Goal: Task Accomplishment & Management: Manage account settings

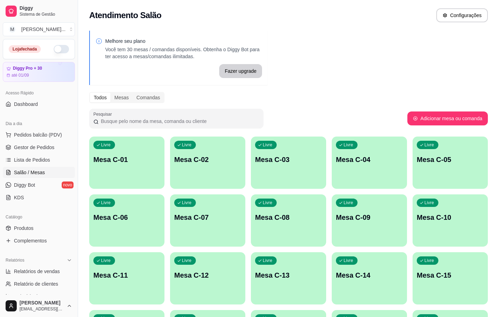
scroll to position [32, 0]
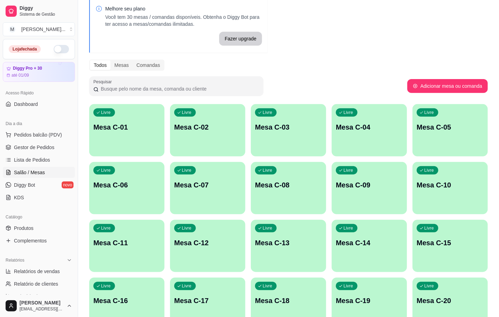
click at [139, 124] on p "Mesa C-01" at bounding box center [126, 127] width 67 height 10
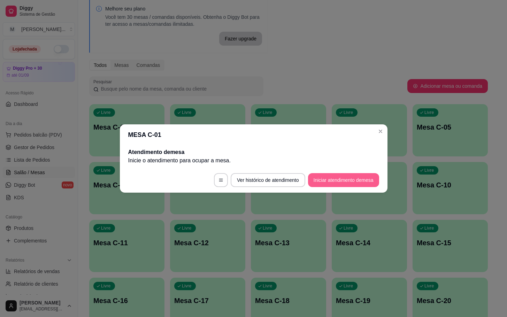
click at [374, 177] on button "Iniciar atendimento de mesa" at bounding box center [343, 180] width 71 height 14
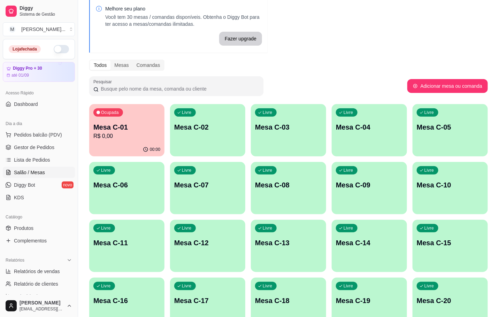
click at [137, 128] on p "Mesa C-01" at bounding box center [126, 127] width 67 height 10
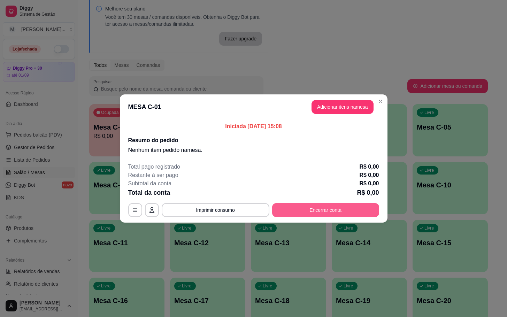
click at [306, 207] on button "Encerrar conta" at bounding box center [325, 210] width 107 height 14
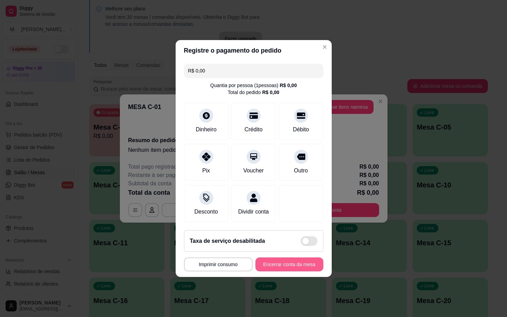
click at [301, 266] on button "Encerrar conta da mesa" at bounding box center [289, 265] width 68 height 14
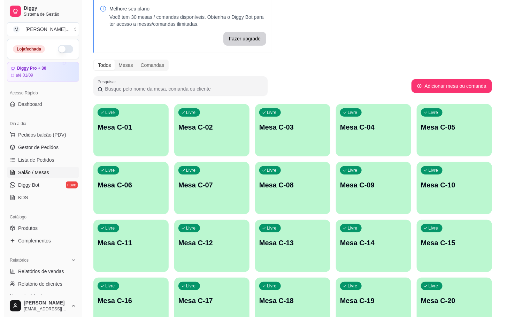
scroll to position [189, 0]
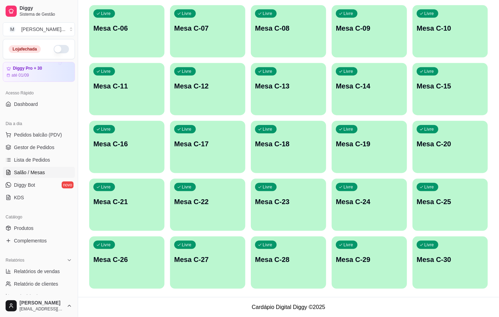
click at [406, 261] on div "Livre Mesa C-29" at bounding box center [369, 259] width 75 height 44
click at [431, 266] on div "Livre Mesa C-30" at bounding box center [450, 258] width 73 height 43
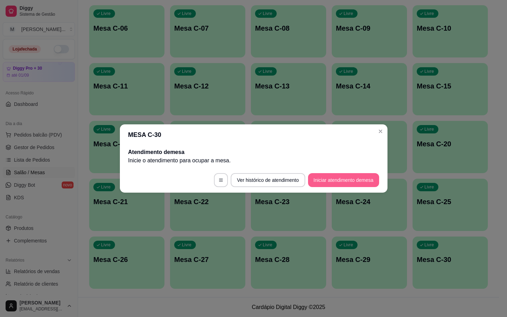
click at [341, 183] on button "Iniciar atendimento de mesa" at bounding box center [343, 180] width 71 height 14
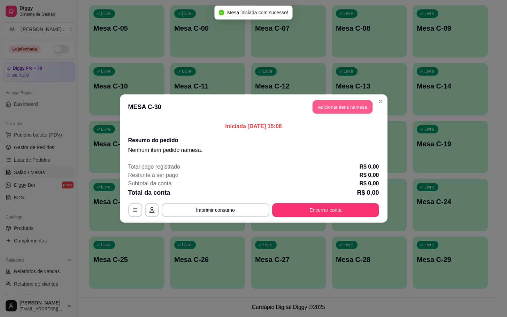
click at [366, 107] on button "Adicionar itens na mesa" at bounding box center [343, 107] width 60 height 14
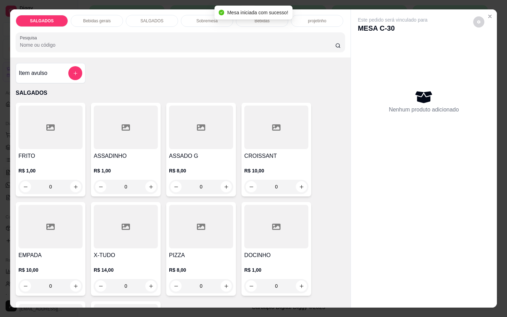
click at [52, 148] on div "FRITO R$ 1,00 0" at bounding box center [51, 150] width 70 height 94
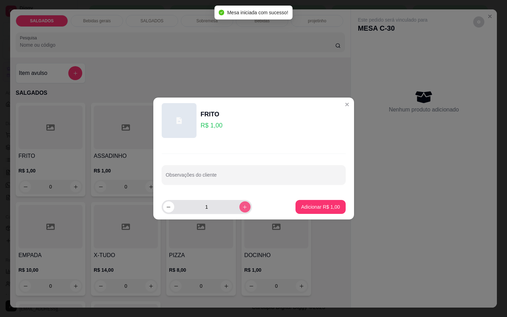
click at [242, 208] on icon "increase-product-quantity" at bounding box center [244, 207] width 5 height 5
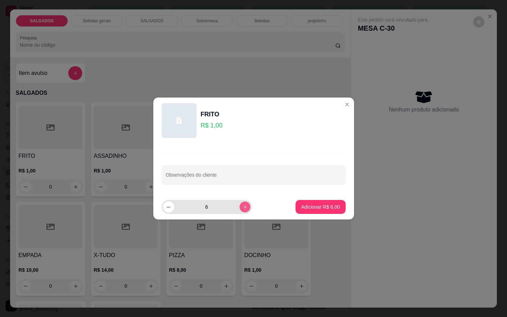
click at [242, 208] on icon "increase-product-quantity" at bounding box center [244, 207] width 5 height 5
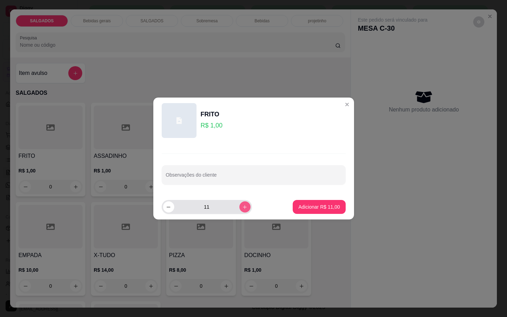
click at [242, 208] on icon "increase-product-quantity" at bounding box center [244, 207] width 5 height 5
click at [242, 205] on icon "increase-product-quantity" at bounding box center [244, 207] width 5 height 5
type input "15"
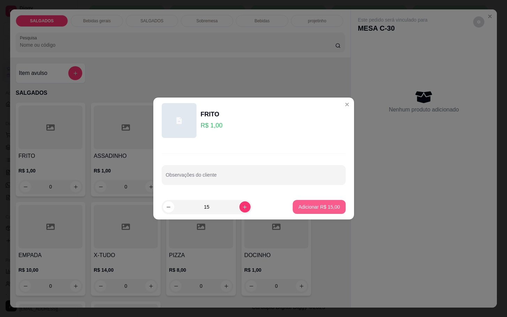
click at [298, 204] on p "Adicionar R$ 15,00" at bounding box center [318, 207] width 41 height 7
type input "15"
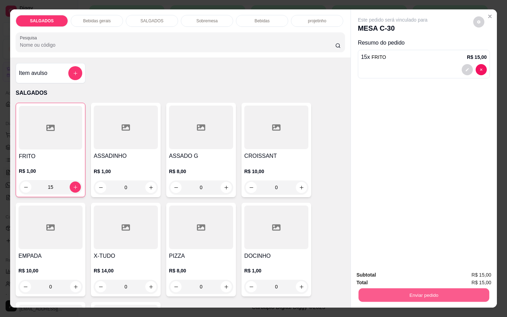
click at [421, 296] on button "Enviar pedido" at bounding box center [424, 295] width 131 height 14
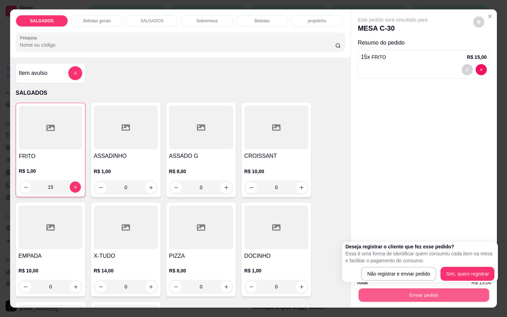
click at [414, 288] on button "Enviar pedido" at bounding box center [424, 295] width 131 height 14
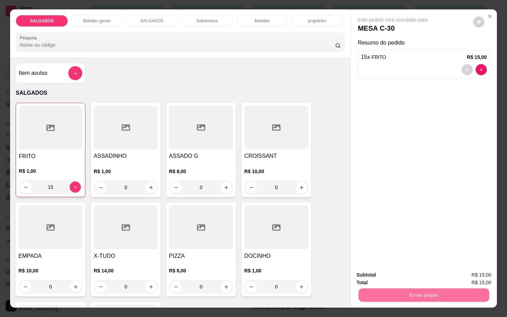
click at [414, 272] on button "Não registrar e enviar pedido" at bounding box center [400, 274] width 72 height 13
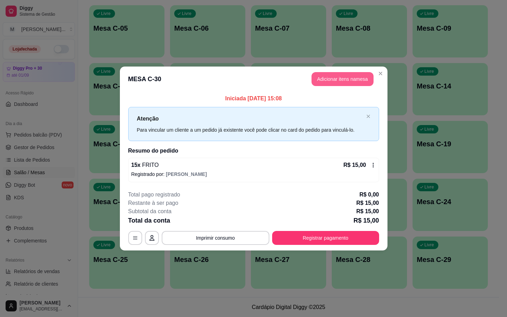
click at [323, 74] on button "Adicionar itens na mesa" at bounding box center [343, 79] width 62 height 14
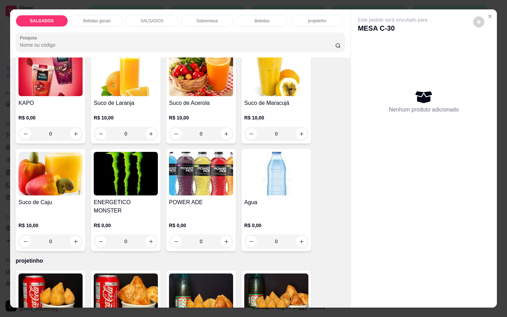
scroll to position [1568, 0]
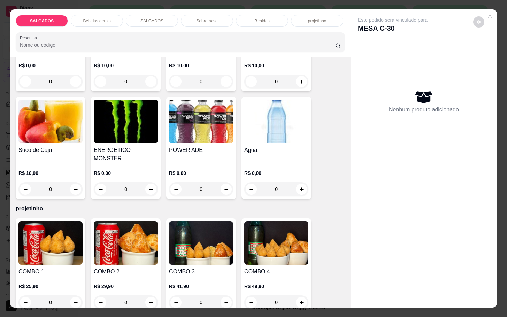
click at [271, 136] on img at bounding box center [276, 122] width 64 height 44
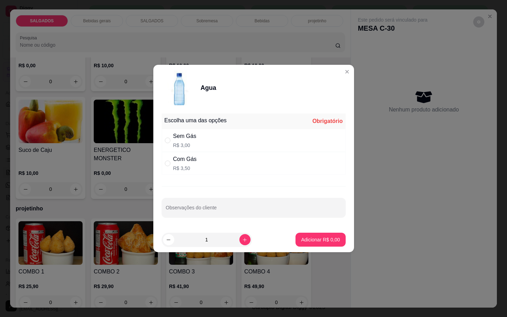
click at [207, 140] on div "Sem Gás R$ 3,00" at bounding box center [254, 140] width 184 height 23
radio input "true"
click at [310, 233] on button "Adicionar R$ 3,00" at bounding box center [320, 240] width 48 height 14
type input "1"
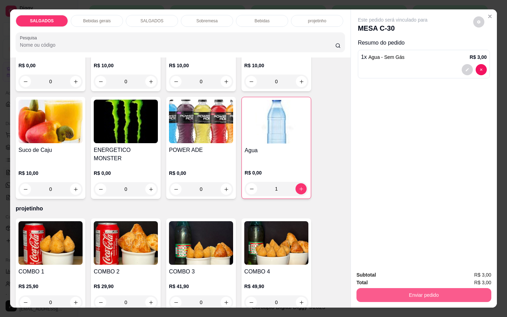
click at [372, 297] on button "Enviar pedido" at bounding box center [424, 295] width 135 height 14
click at [367, 276] on button "Não registrar e enviar pedido" at bounding box center [400, 274] width 72 height 13
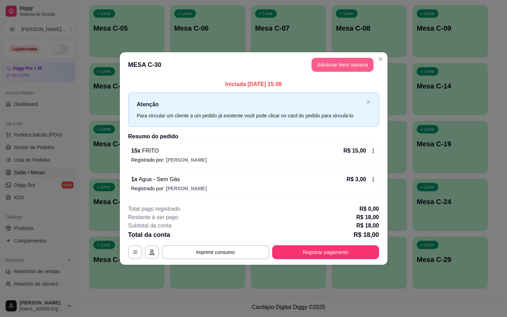
click at [324, 67] on button "Adicionar itens na mesa" at bounding box center [343, 65] width 62 height 14
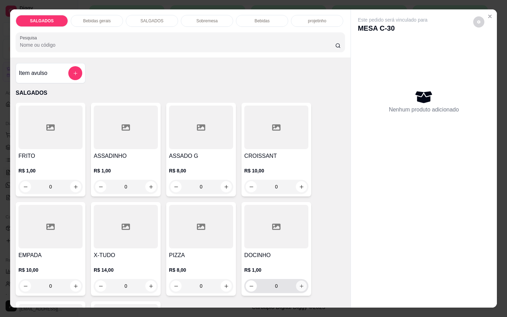
click at [296, 284] on button "increase-product-quantity" at bounding box center [301, 286] width 11 height 11
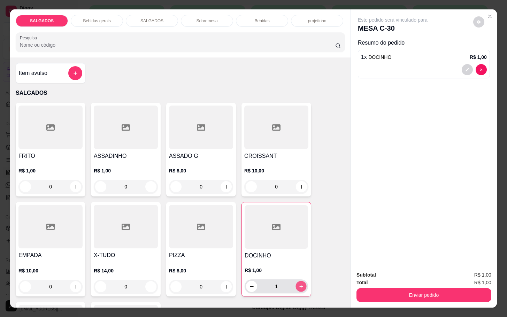
click at [296, 284] on button "increase-product-quantity" at bounding box center [301, 286] width 11 height 11
type input "4"
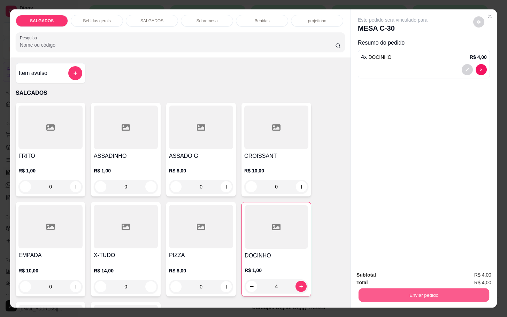
click at [430, 295] on button "Enviar pedido" at bounding box center [424, 295] width 131 height 14
click at [375, 276] on button "Não registrar e enviar pedido" at bounding box center [400, 274] width 70 height 13
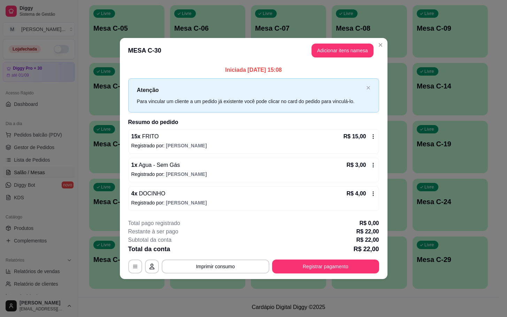
drag, startPoint x: 379, startPoint y: 143, endPoint x: 347, endPoint y: 153, distance: 32.5
click at [379, 143] on div "Iniciada [DATE] 15:08 Atenção Para vincular um cliente a um pedido já existente…" at bounding box center [254, 138] width 268 height 150
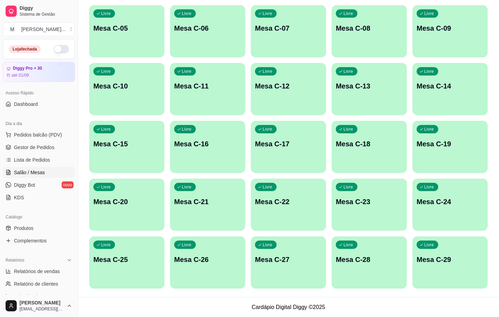
click at [465, 264] on p "Mesa C-29" at bounding box center [450, 260] width 67 height 10
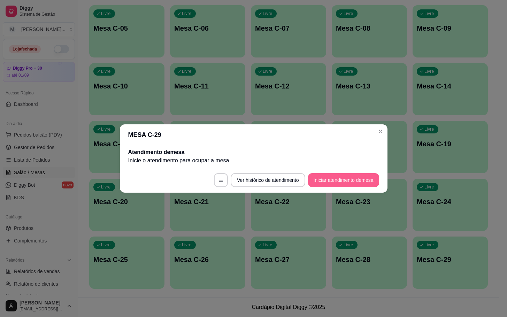
click at [364, 186] on button "Iniciar atendimento de mesa" at bounding box center [343, 180] width 71 height 14
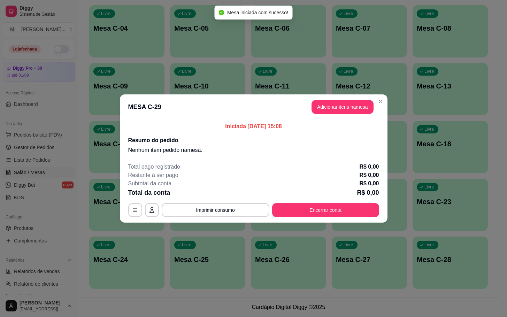
click at [345, 94] on header "MESA C-29 Adicionar itens na mesa" at bounding box center [254, 106] width 268 height 25
click at [345, 105] on button "Adicionar itens na mesa" at bounding box center [343, 107] width 62 height 14
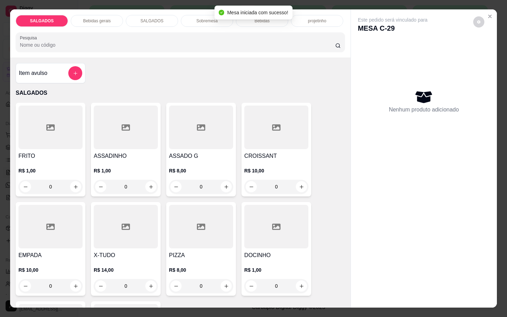
click at [51, 134] on div at bounding box center [50, 128] width 64 height 44
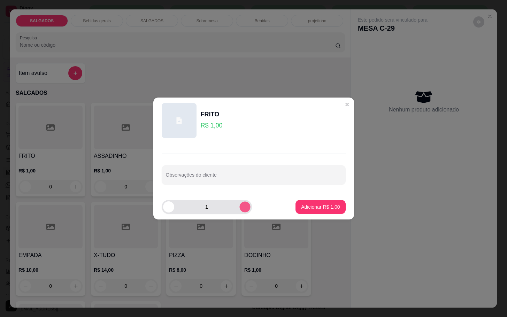
click at [242, 206] on icon "increase-product-quantity" at bounding box center [244, 207] width 5 height 5
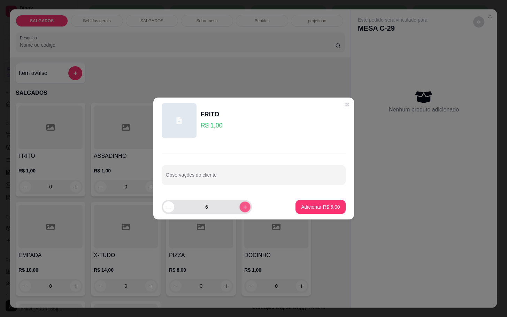
click at [242, 206] on icon "increase-product-quantity" at bounding box center [244, 207] width 5 height 5
click at [242, 205] on icon "increase-product-quantity" at bounding box center [244, 207] width 5 height 5
type input "8"
click at [296, 209] on button "Adicionar R$ 8,00" at bounding box center [320, 207] width 48 height 14
type input "8"
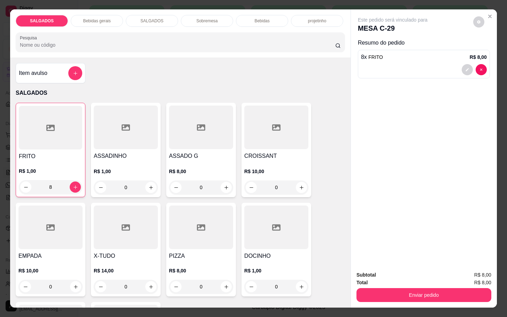
click at [129, 43] on input "Pesquisa" at bounding box center [177, 44] width 315 height 7
click at [96, 9] on div "SALGADOS Bebidas gerais SALGADOS Sobremesa Bebidas projetinho Pesquisa" at bounding box center [180, 33] width 341 height 48
click at [97, 15] on div "Bebidas gerais" at bounding box center [97, 21] width 52 height 12
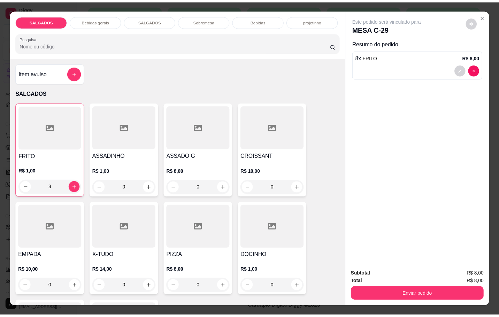
scroll to position [17, 0]
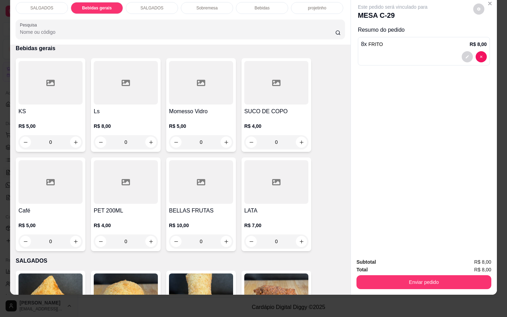
click at [66, 92] on div at bounding box center [50, 83] width 64 height 44
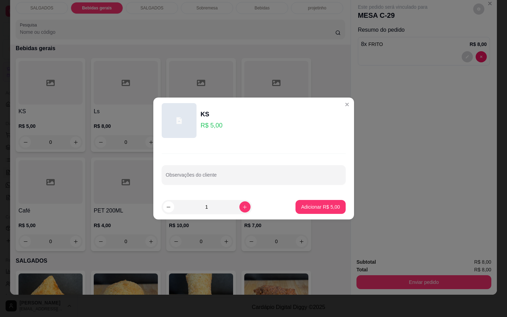
click at [313, 198] on footer "1 Adicionar R$ 5,00" at bounding box center [253, 206] width 201 height 25
click at [313, 200] on footer "1 Adicionar R$ 5,00" at bounding box center [253, 206] width 201 height 25
click at [316, 200] on footer "1 Adicionar R$ 5,00" at bounding box center [253, 206] width 201 height 25
click at [315, 200] on footer "1 Adicionar R$ 5,00" at bounding box center [253, 206] width 201 height 25
click at [313, 206] on p "Adicionar R$ 5,00" at bounding box center [320, 207] width 39 height 7
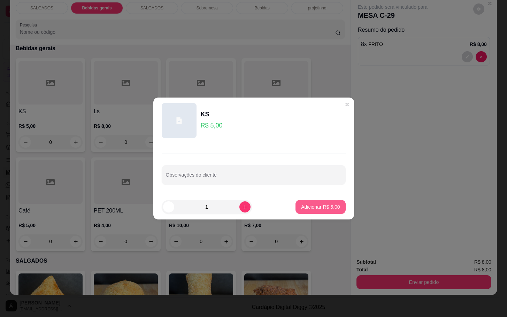
type input "1"
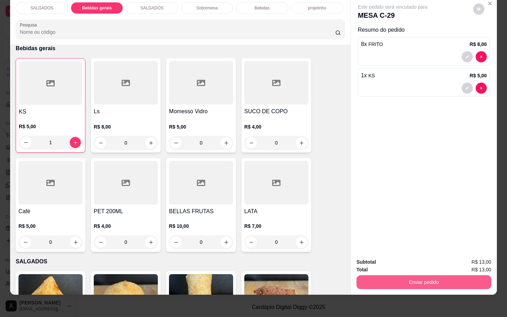
click at [369, 275] on button "Enviar pedido" at bounding box center [424, 282] width 135 height 14
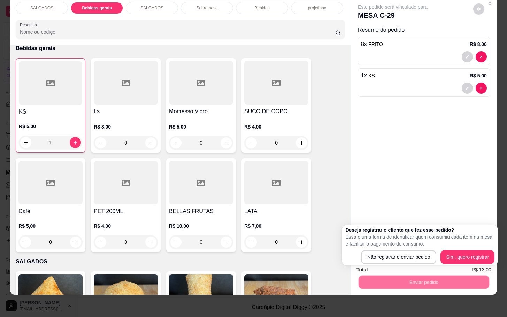
drag, startPoint x: 378, startPoint y: 265, endPoint x: 368, endPoint y: 258, distance: 12.0
click at [379, 265] on div "Deseja registrar o cliente que fez esse pedido? Essa é uma forma de identificar…" at bounding box center [420, 245] width 156 height 40
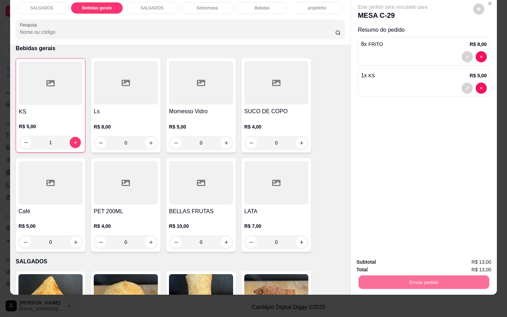
click at [400, 251] on button "Não registrar e enviar pedido" at bounding box center [400, 257] width 72 height 13
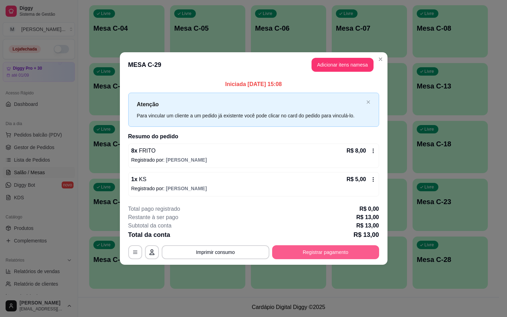
click at [342, 253] on button "Registrar pagamento" at bounding box center [325, 252] width 107 height 14
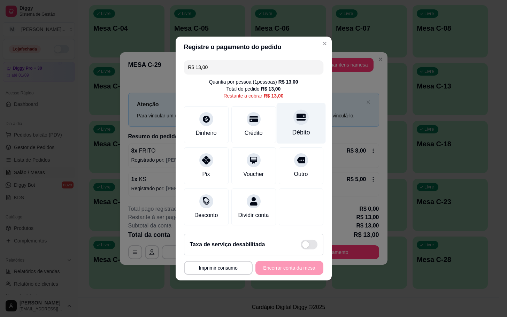
click at [303, 122] on div "Débito" at bounding box center [300, 123] width 49 height 41
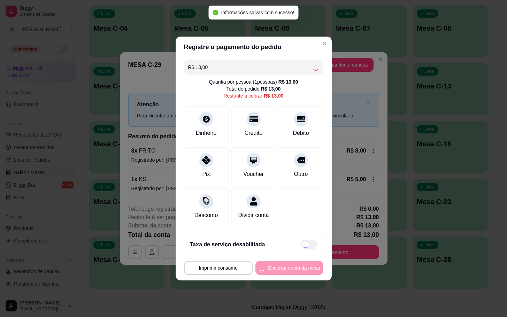
type input "R$ 0,00"
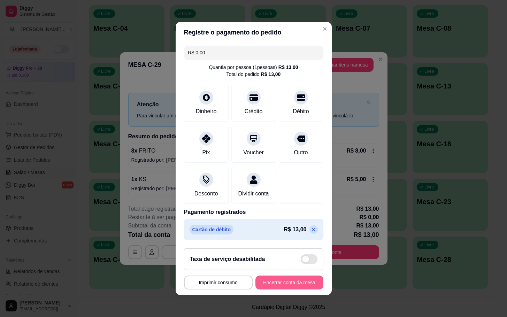
click at [270, 289] on button "Encerrar conta da mesa" at bounding box center [289, 283] width 68 height 14
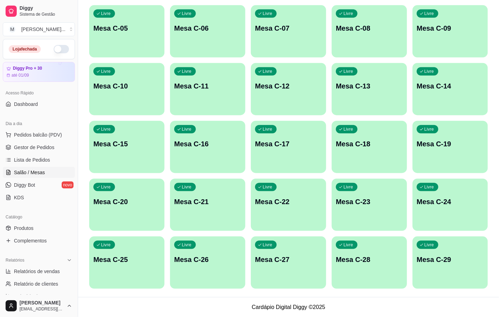
scroll to position [32, 0]
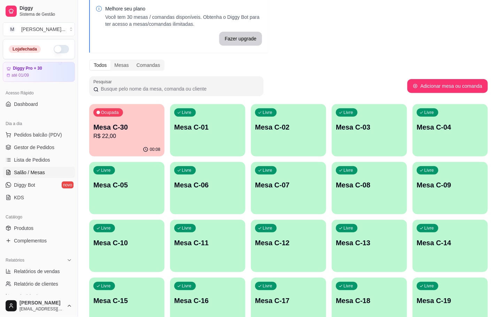
click at [152, 153] on div "00:08" at bounding box center [126, 150] width 75 height 14
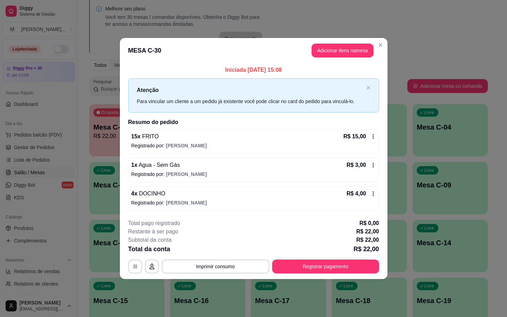
click at [373, 191] on icon at bounding box center [374, 194] width 6 height 6
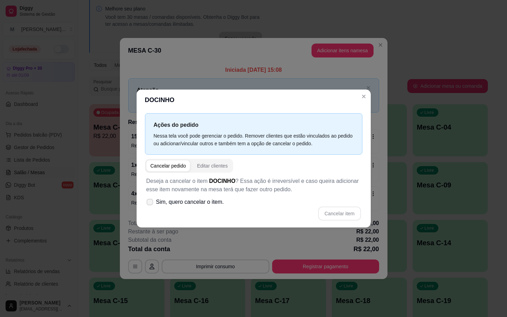
click at [145, 204] on label "Sim, quero cancelar o item." at bounding box center [185, 202] width 83 height 14
click at [146, 204] on input "Sim, quero cancelar o item." at bounding box center [148, 206] width 5 height 5
checkbox input "true"
click at [340, 214] on button "Cancelar item" at bounding box center [339, 214] width 43 height 14
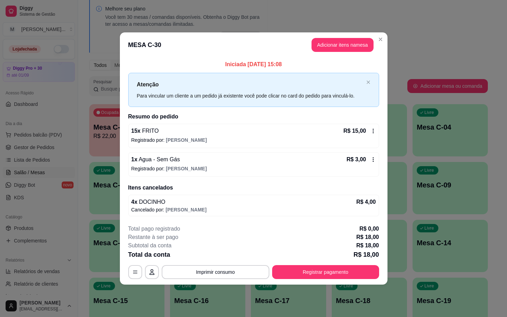
click at [375, 158] on icon at bounding box center [374, 160] width 6 height 6
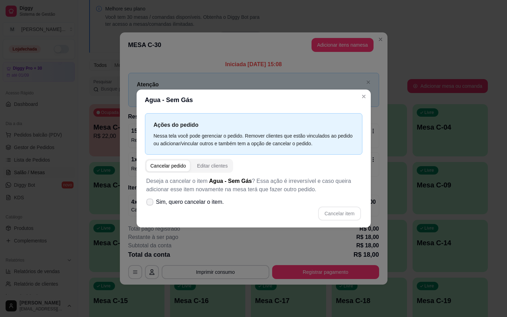
click at [161, 202] on span "Sim, quero cancelar o item." at bounding box center [190, 202] width 68 height 8
click at [151, 204] on input "Sim, quero cancelar o item." at bounding box center [148, 206] width 5 height 5
checkbox input "true"
click at [335, 211] on button "Cancelar item" at bounding box center [339, 214] width 43 height 14
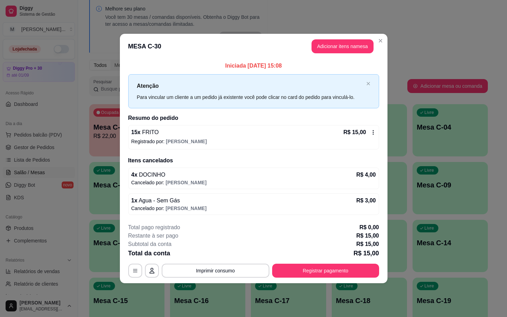
click at [374, 131] on icon at bounding box center [374, 133] width 6 height 6
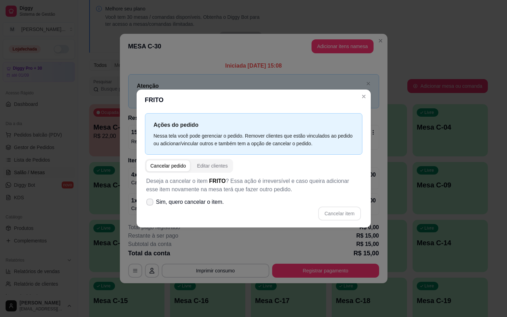
click at [152, 200] on icon at bounding box center [150, 202] width 6 height 4
click at [151, 204] on input "Sim, quero cancelar o item." at bounding box center [148, 206] width 5 height 5
checkbox input "true"
click at [333, 214] on button "Cancelar item" at bounding box center [339, 214] width 43 height 14
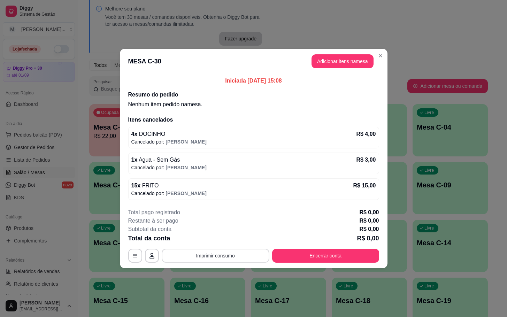
click at [168, 263] on button "Imprimir consumo" at bounding box center [216, 256] width 108 height 14
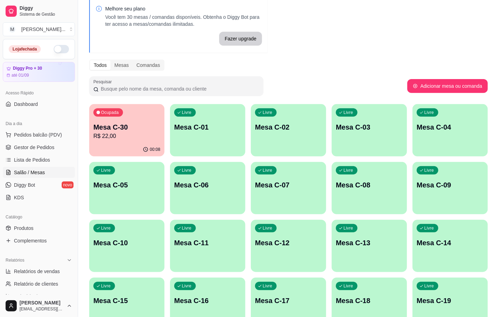
click at [117, 142] on div "Ocupada Mesa C-30 R$ 22,00" at bounding box center [126, 123] width 75 height 39
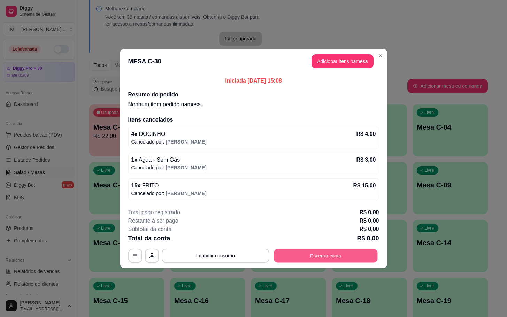
click at [301, 251] on button "Encerrar conta" at bounding box center [326, 256] width 104 height 14
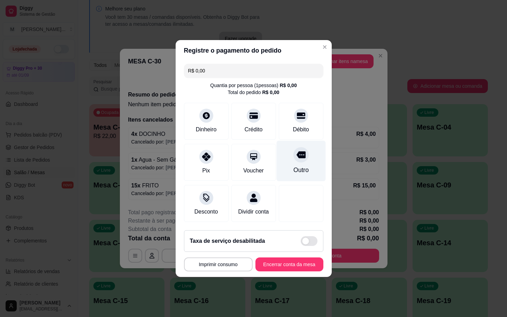
click at [287, 153] on div "Outro" at bounding box center [300, 161] width 49 height 41
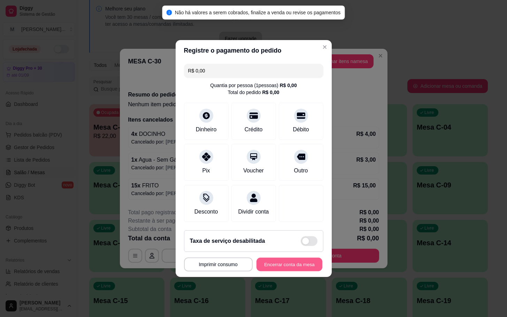
click at [270, 272] on button "Encerrar conta da mesa" at bounding box center [290, 265] width 66 height 14
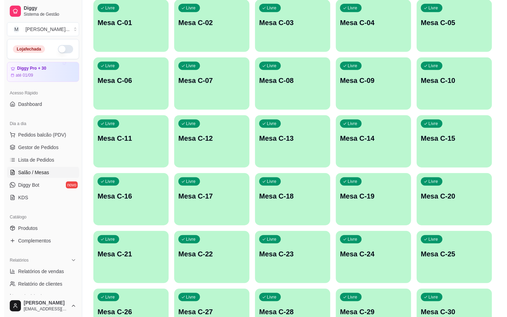
scroll to position [189, 0]
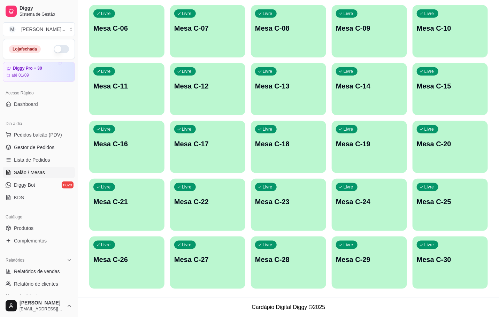
click at [376, 267] on div "Livre Mesa C-29" at bounding box center [369, 259] width 75 height 44
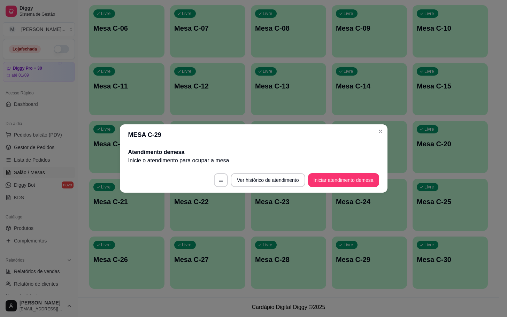
click at [351, 184] on button "Iniciar atendimento de mesa" at bounding box center [343, 180] width 71 height 14
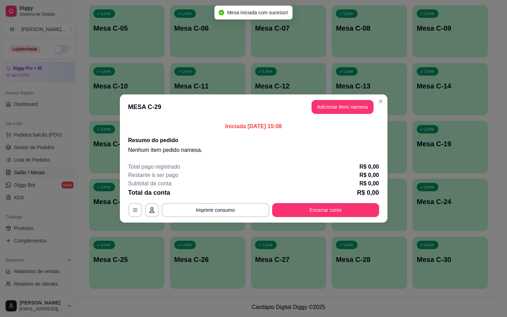
click at [348, 117] on header "MESA C-29 Adicionar itens na mesa" at bounding box center [254, 106] width 268 height 25
click at [349, 110] on button "Adicionar itens na mesa" at bounding box center [343, 107] width 62 height 14
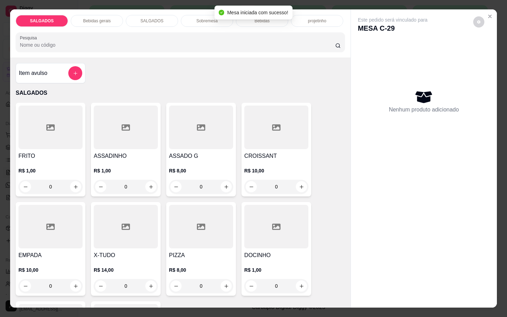
click at [29, 138] on div at bounding box center [50, 128] width 64 height 44
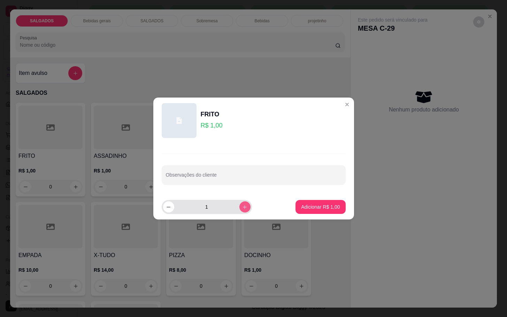
click at [239, 211] on button "increase-product-quantity" at bounding box center [244, 206] width 11 height 11
click at [240, 211] on button "increase-product-quantity" at bounding box center [244, 206] width 11 height 11
click at [239, 211] on button "increase-product-quantity" at bounding box center [244, 206] width 11 height 11
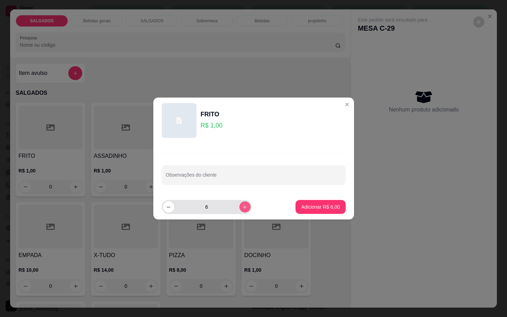
click at [239, 212] on button "increase-product-quantity" at bounding box center [244, 206] width 11 height 11
click at [239, 202] on button "increase-product-quantity" at bounding box center [244, 206] width 11 height 11
type input "8"
click at [301, 213] on button "Adicionar R$ 8,00" at bounding box center [320, 207] width 48 height 14
type input "8"
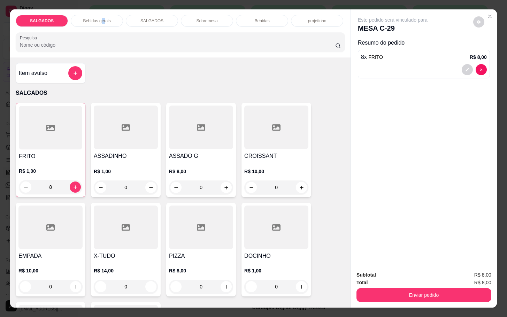
drag, startPoint x: 99, startPoint y: 17, endPoint x: 102, endPoint y: 16, distance: 4.0
click at [102, 18] on p "Bebidas gerais" at bounding box center [97, 21] width 28 height 6
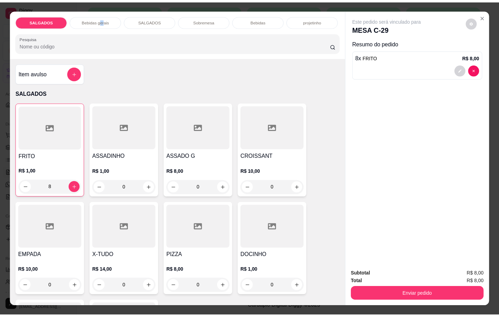
scroll to position [17, 0]
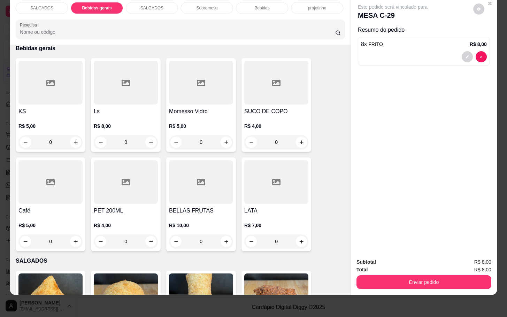
click at [61, 49] on div "Item avulso SALGADOS FRITO R$ 1,00 8 ASSADINHO R$ 1,00 0 ASSADO G R$ 8,00 0 CRO…" at bounding box center [180, 170] width 341 height 250
click at [76, 63] on div at bounding box center [50, 83] width 64 height 44
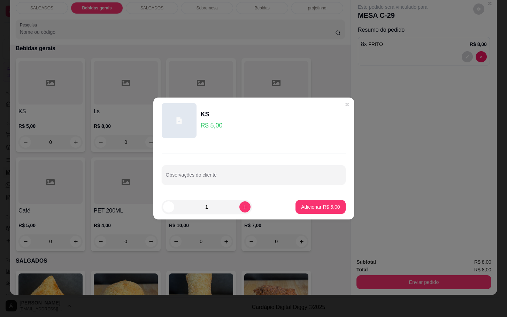
click at [317, 199] on footer "1 Adicionar R$ 5,00" at bounding box center [253, 206] width 201 height 25
click at [308, 205] on p "Adicionar R$ 5,00" at bounding box center [320, 207] width 39 height 7
type input "1"
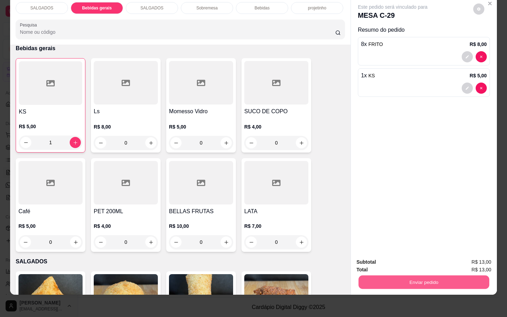
click at [405, 276] on button "Enviar pedido" at bounding box center [424, 282] width 131 height 14
click at [408, 261] on button "Não registrar e enviar pedido" at bounding box center [400, 257] width 72 height 13
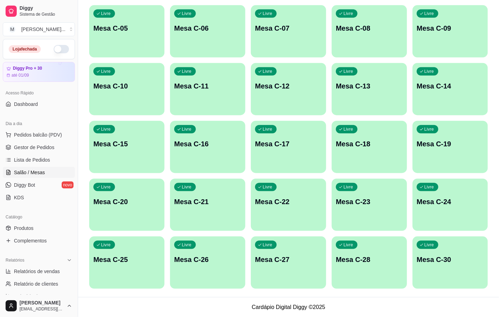
scroll to position [0, 0]
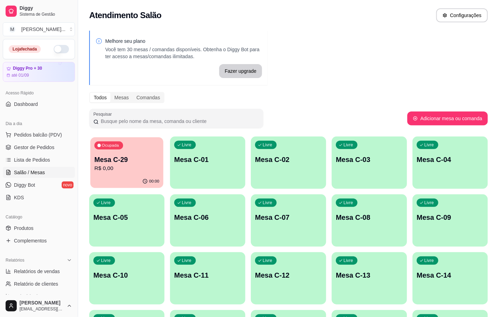
click at [133, 159] on p "Mesa C-29" at bounding box center [126, 159] width 65 height 9
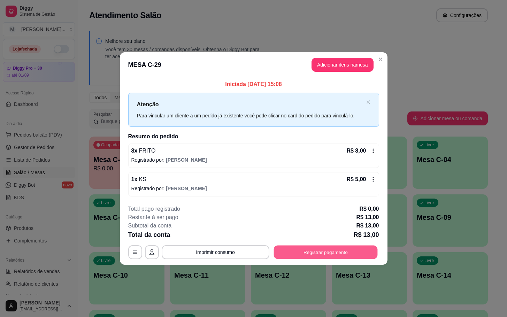
click at [309, 246] on button "Registrar pagamento" at bounding box center [326, 252] width 104 height 14
click at [310, 252] on button "Registrar pagamento" at bounding box center [325, 252] width 107 height 14
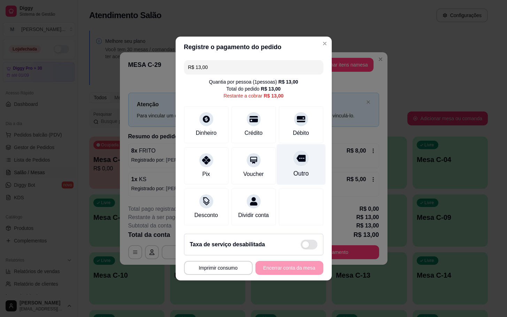
click at [293, 174] on div "Outro" at bounding box center [300, 173] width 15 height 9
type input "R$ 0,00"
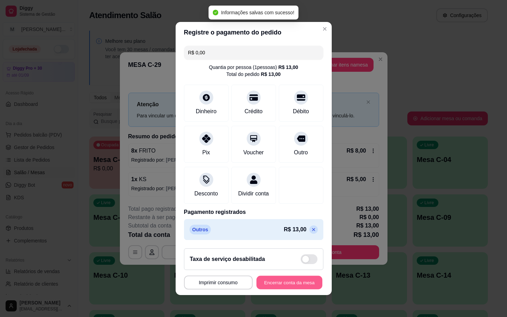
click at [288, 287] on button "Encerrar conta da mesa" at bounding box center [290, 283] width 66 height 14
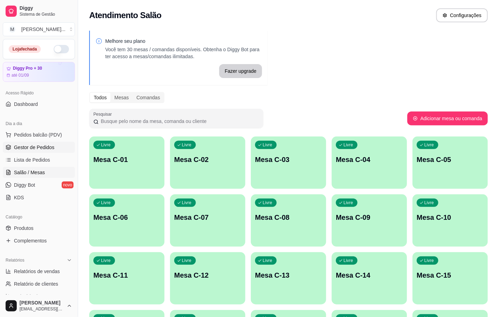
click at [26, 147] on span "Gestor de Pedidos" at bounding box center [34, 147] width 40 height 7
